Goal: Task Accomplishment & Management: Use online tool/utility

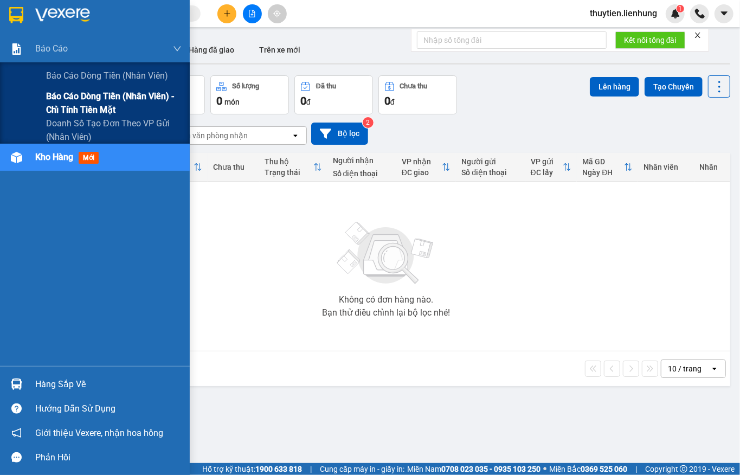
click at [68, 111] on span "Báo cáo dòng tiền (nhân viên) - chỉ tính tiền mặt" at bounding box center [113, 102] width 135 height 27
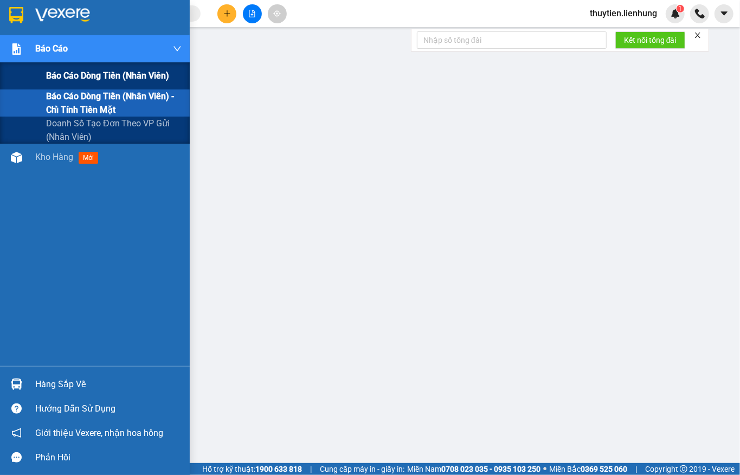
drag, startPoint x: 63, startPoint y: 96, endPoint x: 76, endPoint y: 88, distance: 15.3
click at [63, 96] on span "Báo cáo dòng tiền (nhân viên) - chỉ tính tiền mặt" at bounding box center [113, 102] width 135 height 27
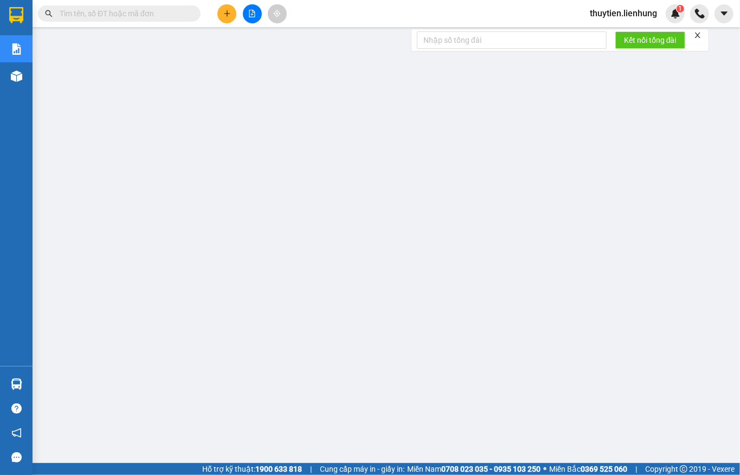
click at [111, 20] on span at bounding box center [119, 13] width 163 height 16
click at [171, 14] on input "text" at bounding box center [124, 14] width 128 height 12
paste input "0905350432"
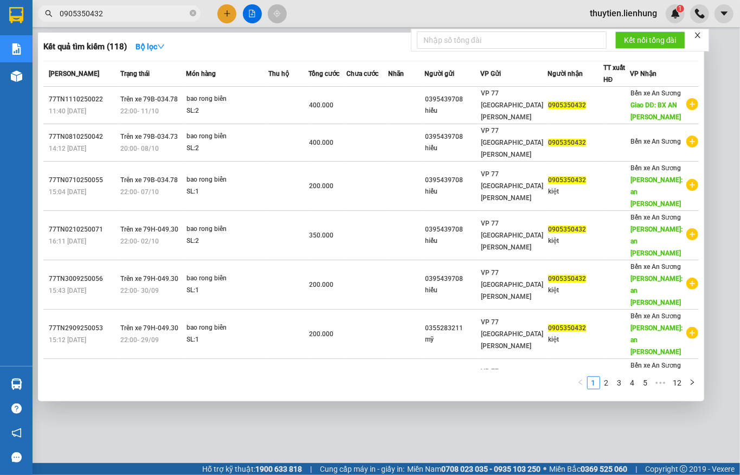
type input "0905350432"
click at [152, 9] on input "0905350432" at bounding box center [124, 14] width 128 height 12
click at [191, 13] on icon "close-circle" at bounding box center [193, 13] width 7 height 7
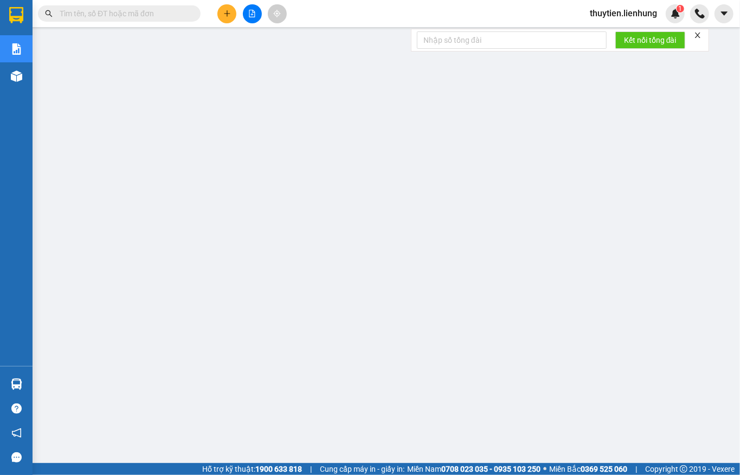
click at [147, 10] on input "text" at bounding box center [124, 14] width 128 height 12
paste input "0905350432"
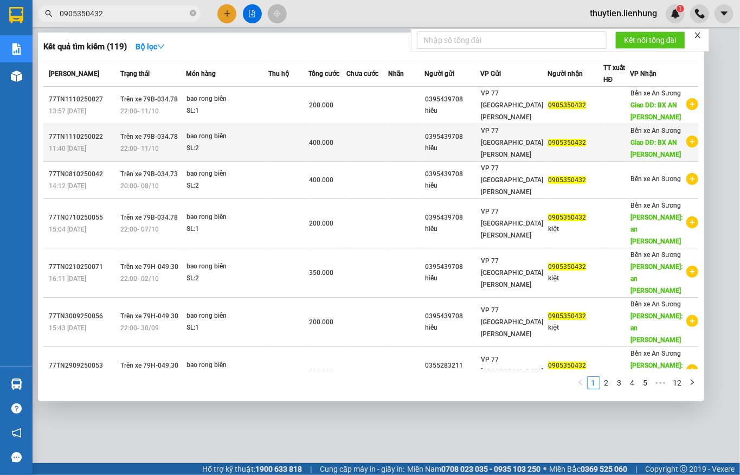
type input "0905350432"
click at [268, 143] on div "bao rong biển" at bounding box center [226, 137] width 81 height 12
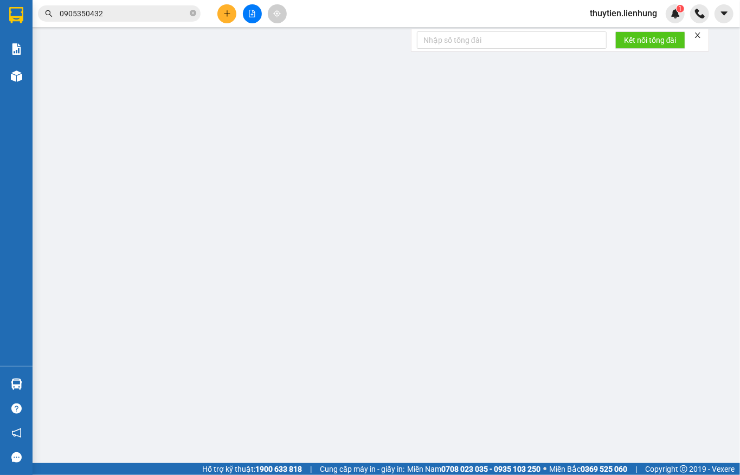
type input "0395439708"
type input "hiếu"
type input "0905350432"
type input "BX AN SƯƠNG"
type input "0"
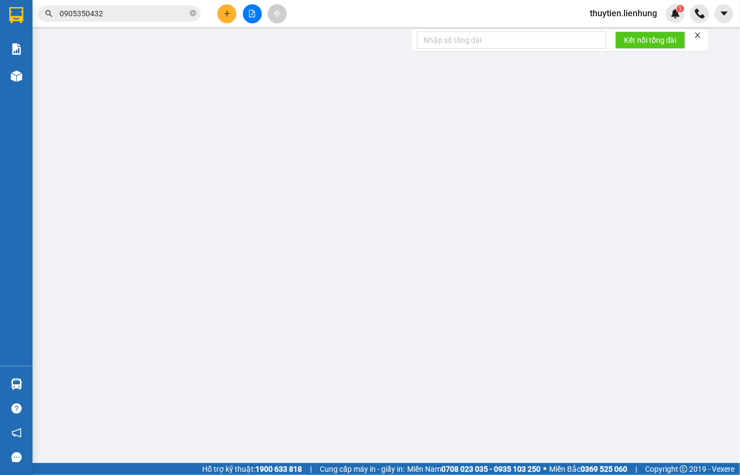
type input "400.000"
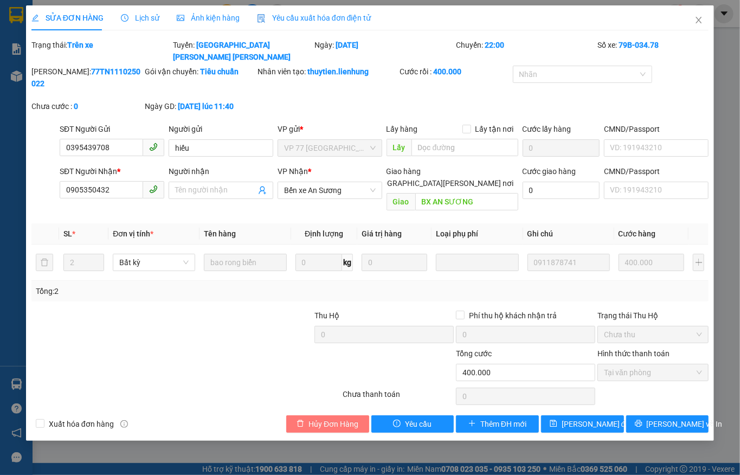
click at [347, 418] on span "Hủy Đơn Hàng" at bounding box center [333, 424] width 50 height 12
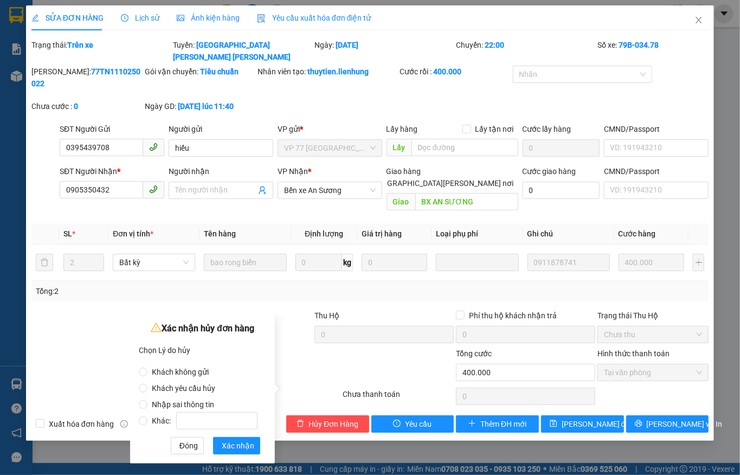
click at [179, 400] on span "Nhập sai thông tin" at bounding box center [182, 404] width 71 height 9
click at [147, 400] on input "Nhập sai thông tin" at bounding box center [143, 404] width 9 height 9
radio input "true"
click at [233, 447] on span "Xác nhận" at bounding box center [238, 445] width 33 height 12
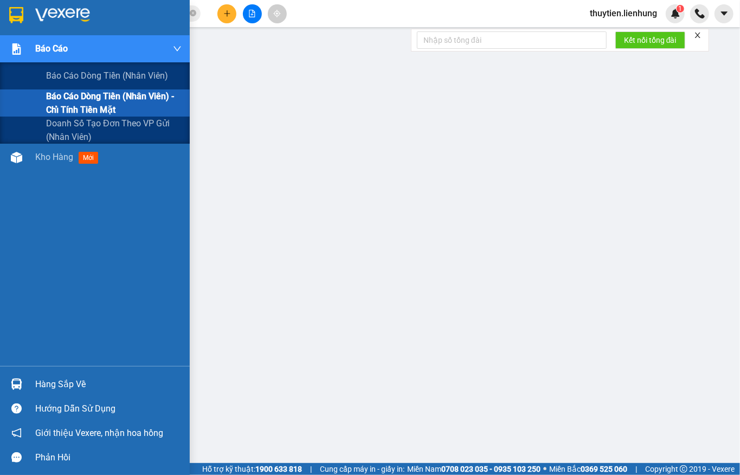
click at [46, 104] on span "Báo cáo dòng tiền (nhân viên) - chỉ tính tiền mặt" at bounding box center [113, 102] width 135 height 27
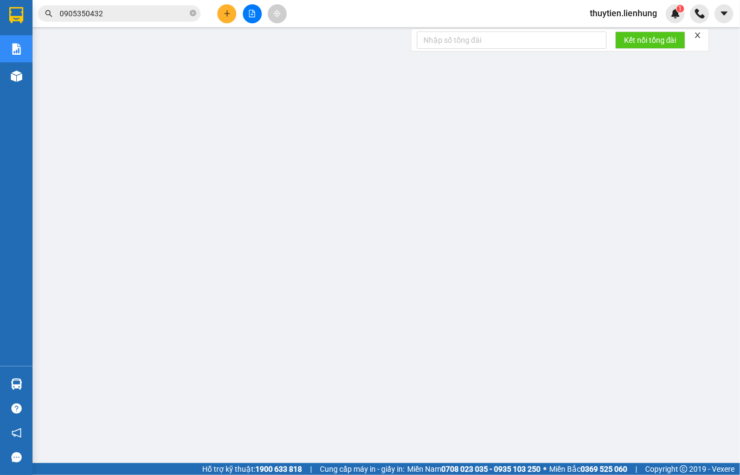
click at [620, 21] on div "thuytien.lienhung 1" at bounding box center [632, 13] width 103 height 19
click at [620, 15] on span "thuytien.lienhung" at bounding box center [623, 14] width 85 height 14
click at [616, 31] on span "Đăng xuất" at bounding box center [627, 34] width 63 height 12
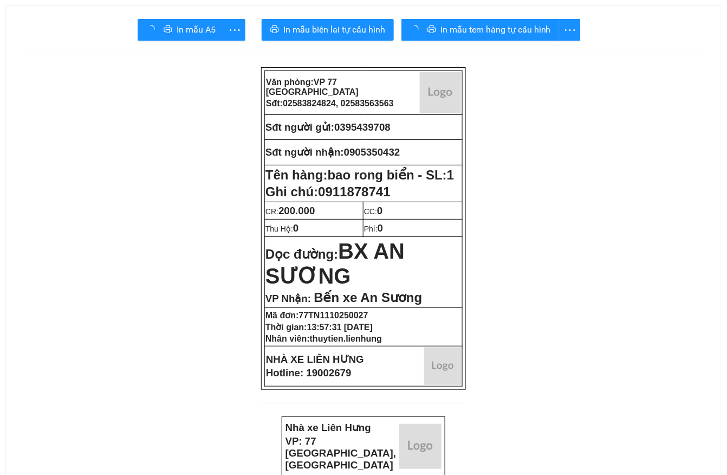
click at [441, 33] on div "In mẫu tem hàng tự cấu hình" at bounding box center [491, 30] width 179 height 22
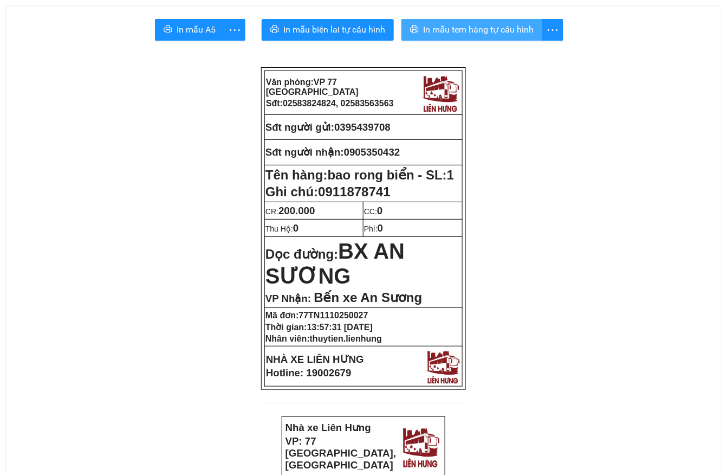
click at [477, 30] on span "In mẫu tem hàng tự cấu hình" at bounding box center [478, 30] width 111 height 14
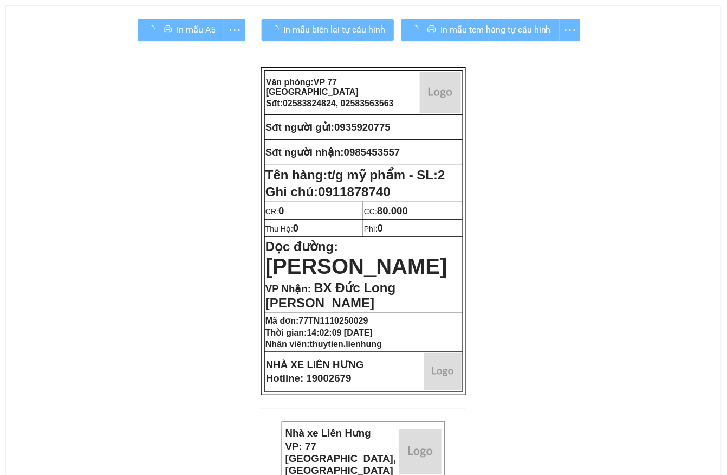
click at [506, 21] on div "In mẫu tem hàng tự cấu hình" at bounding box center [491, 30] width 179 height 22
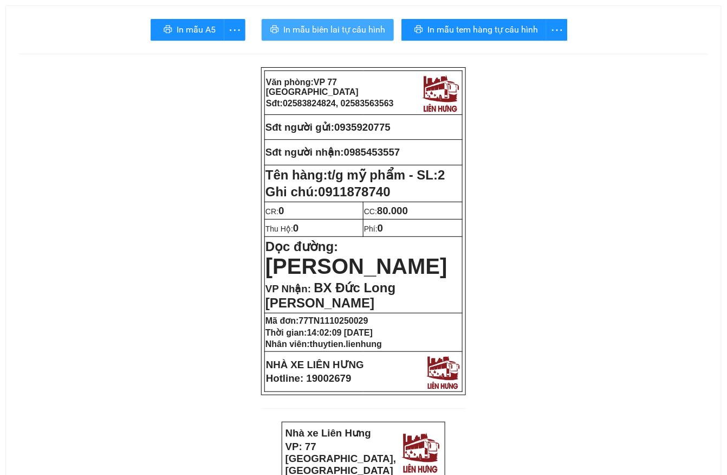
click at [344, 22] on button "In mẫu biên lai tự cấu hình" at bounding box center [328, 30] width 132 height 22
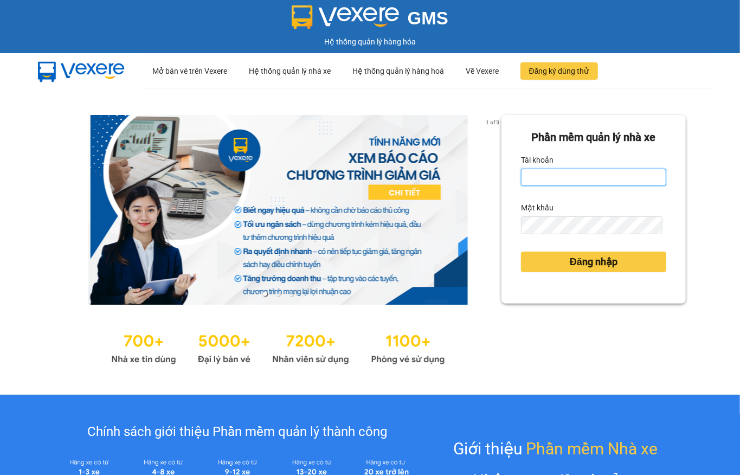
click at [545, 174] on input "Tài khoản" at bounding box center [593, 177] width 145 height 17
type input "phuongtram.lienhung"
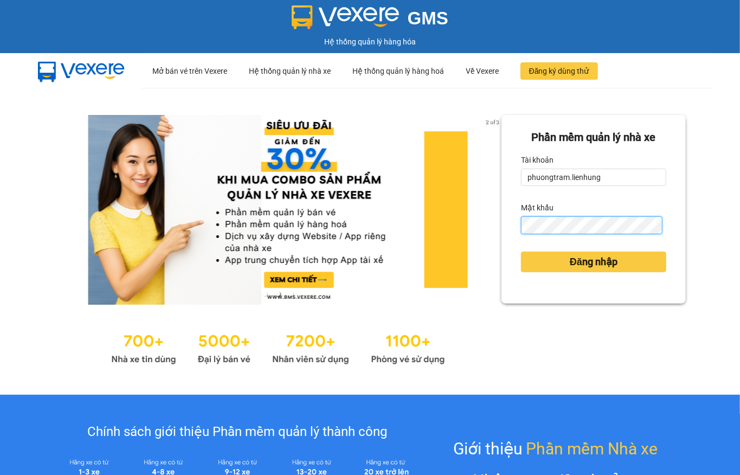
click at [521, 251] on button "Đăng nhập" at bounding box center [593, 261] width 145 height 21
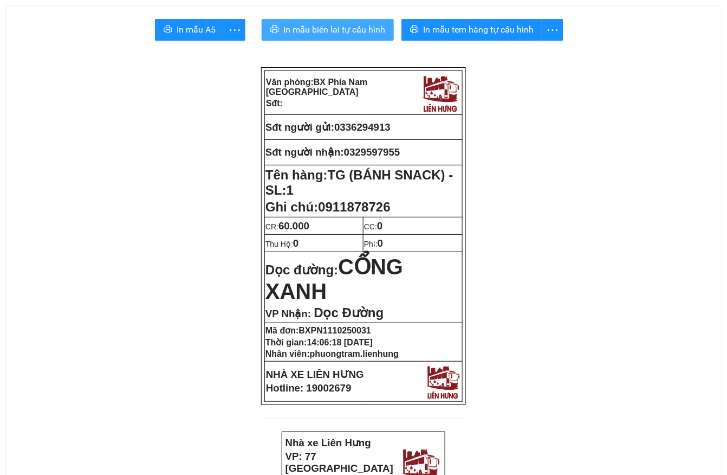
click at [323, 30] on span "In mẫu biên lai tự cấu hình" at bounding box center [334, 30] width 102 height 14
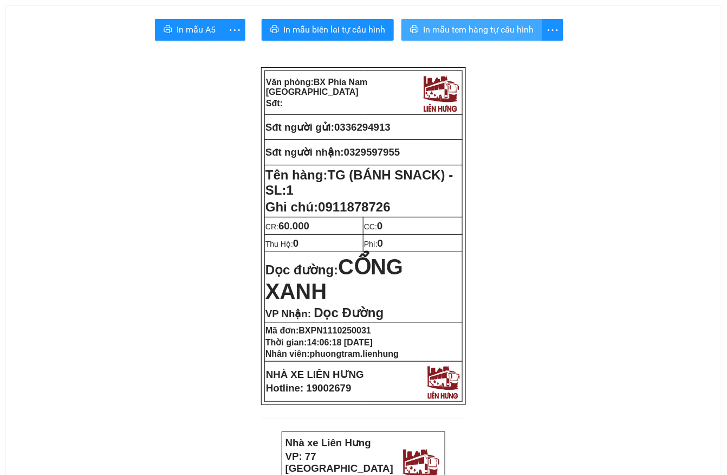
click at [494, 31] on span "In mẫu tem hàng tự cấu hình" at bounding box center [478, 30] width 111 height 14
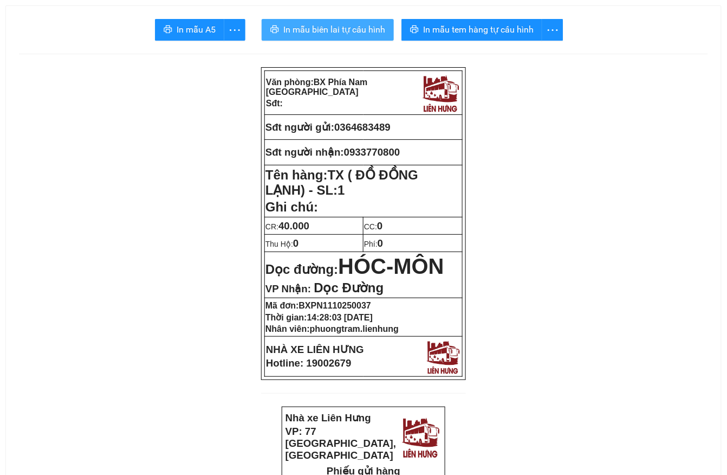
click at [331, 29] on span "In mẫu biên lai tự cấu hình" at bounding box center [334, 30] width 102 height 14
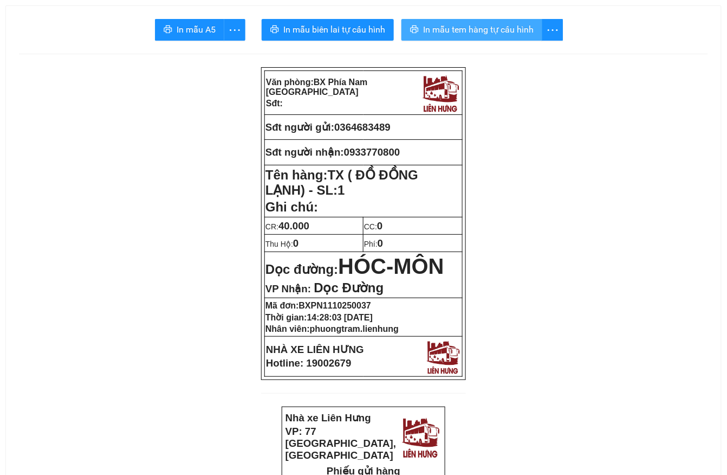
click at [466, 23] on span "In mẫu tem hàng tự cấu hình" at bounding box center [478, 30] width 111 height 14
